Goal: Task Accomplishment & Management: Manage account settings

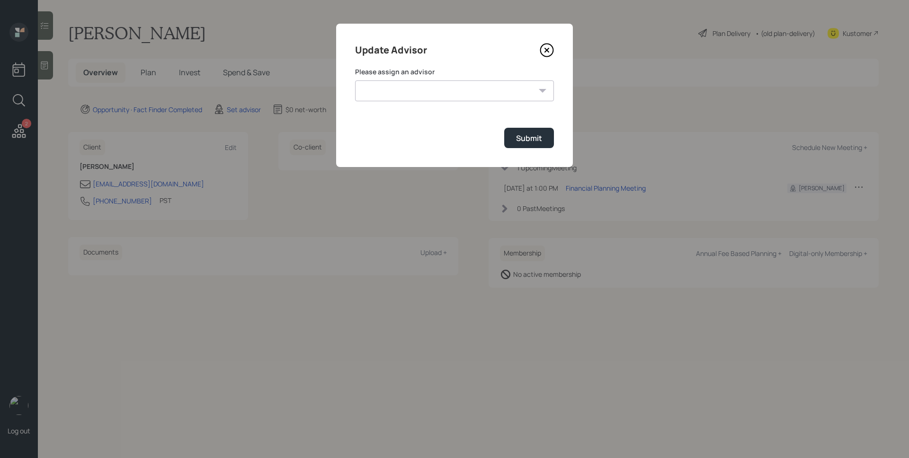
select select "d946c976-65aa-4529-ac9d-02c4f1114fc0"
click at [355, 80] on select "[PERSON_NAME] [PERSON_NAME] [PERSON_NAME] [PERSON_NAME] End [PERSON_NAME] [PERS…" at bounding box center [454, 90] width 199 height 21
click at [535, 139] on div "Submit" at bounding box center [529, 138] width 26 height 10
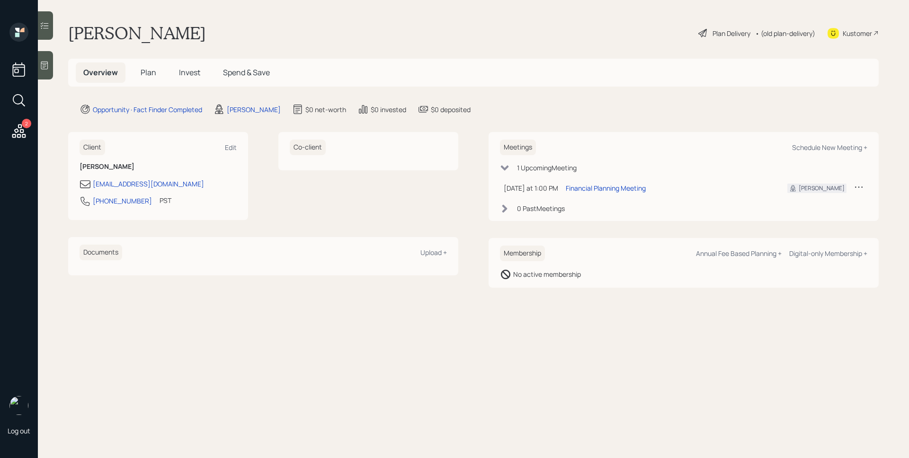
click at [42, 58] on div at bounding box center [45, 65] width 15 height 28
